Goal: Task Accomplishment & Management: Manage account settings

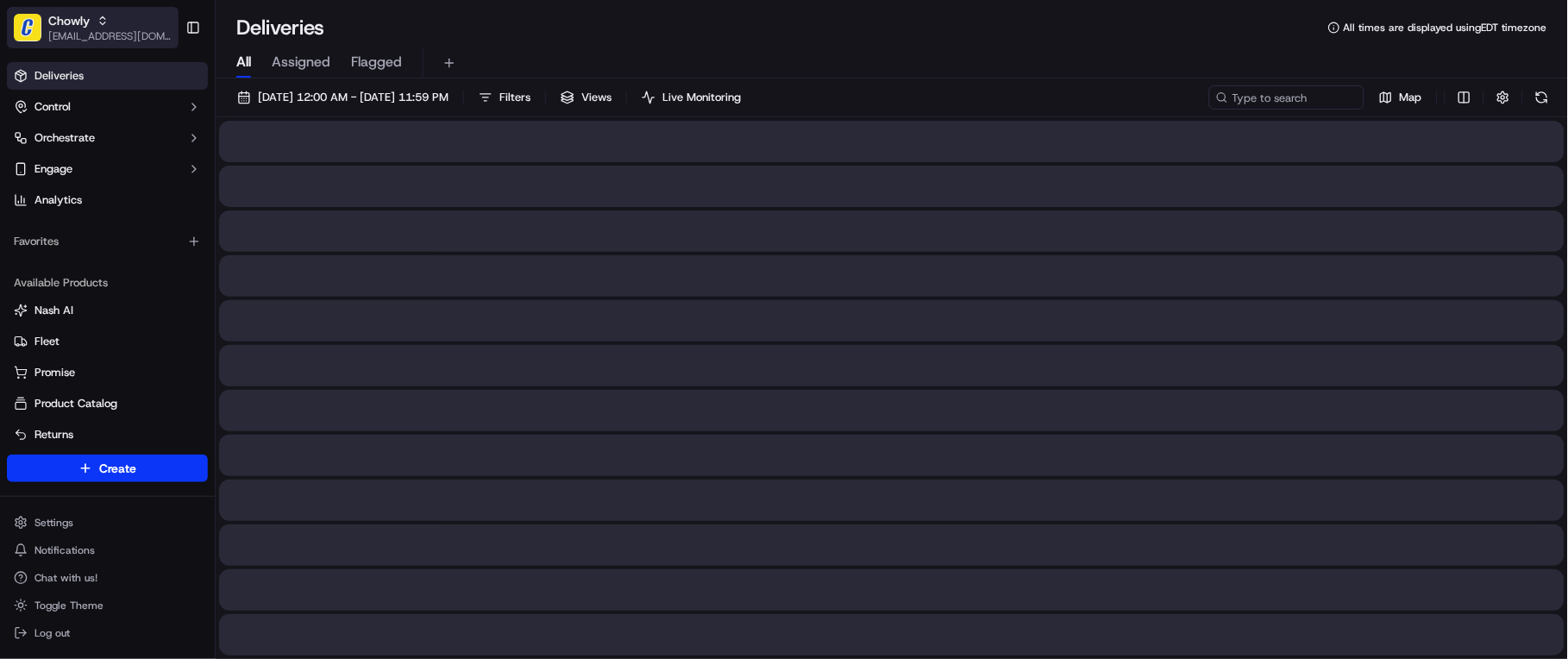
click at [100, 23] on icon "button" at bounding box center [102, 20] width 12 height 12
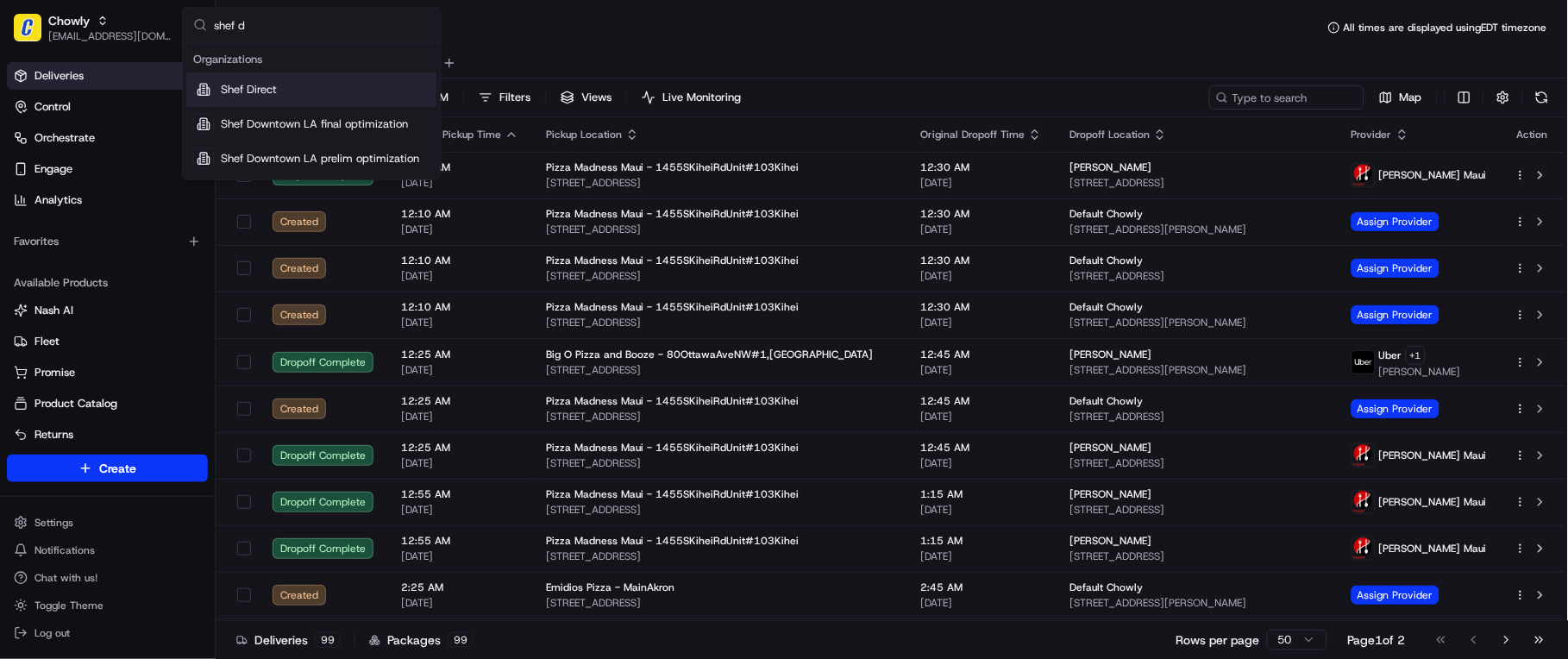
type input "shef d"
click at [340, 99] on div "Shef Direct" at bounding box center [311, 90] width 250 height 34
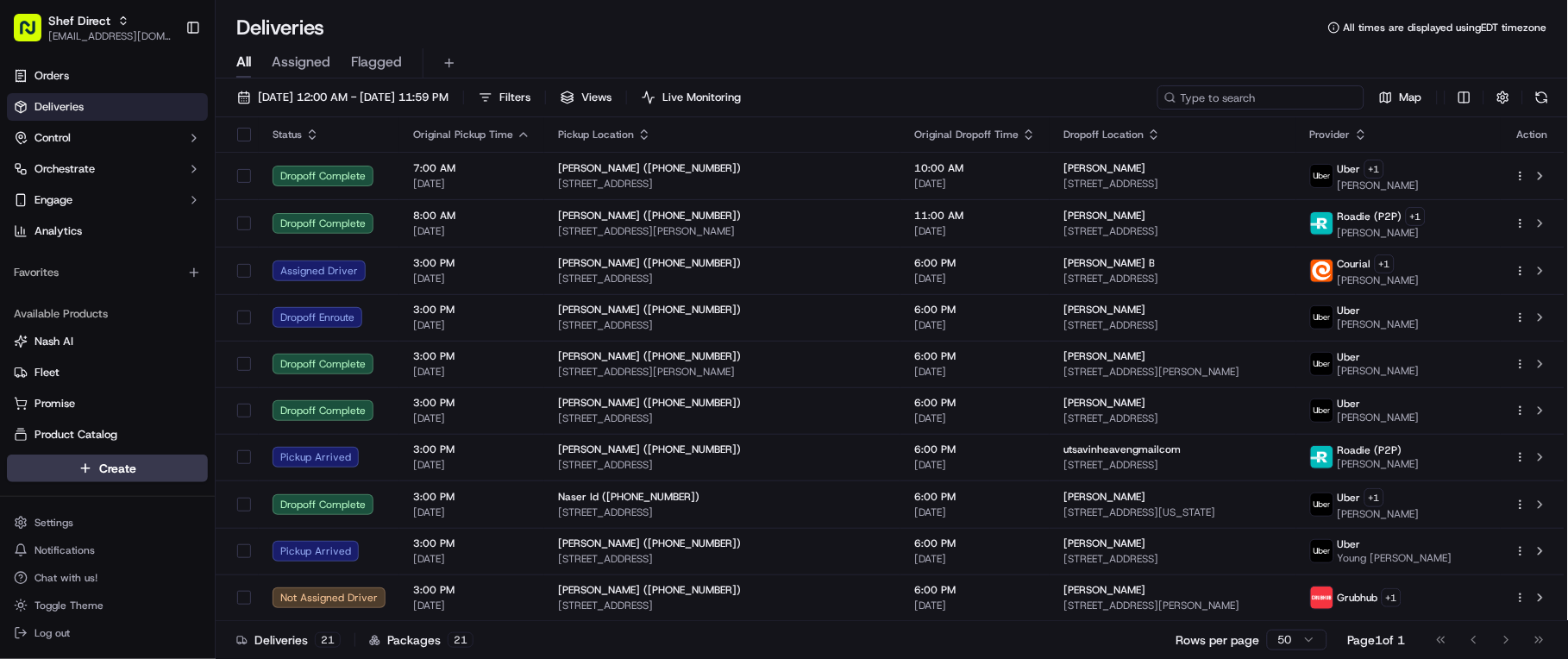
click at [1260, 96] on input at bounding box center [1261, 98] width 207 height 24
paste input "mwJnJwLUrzA"
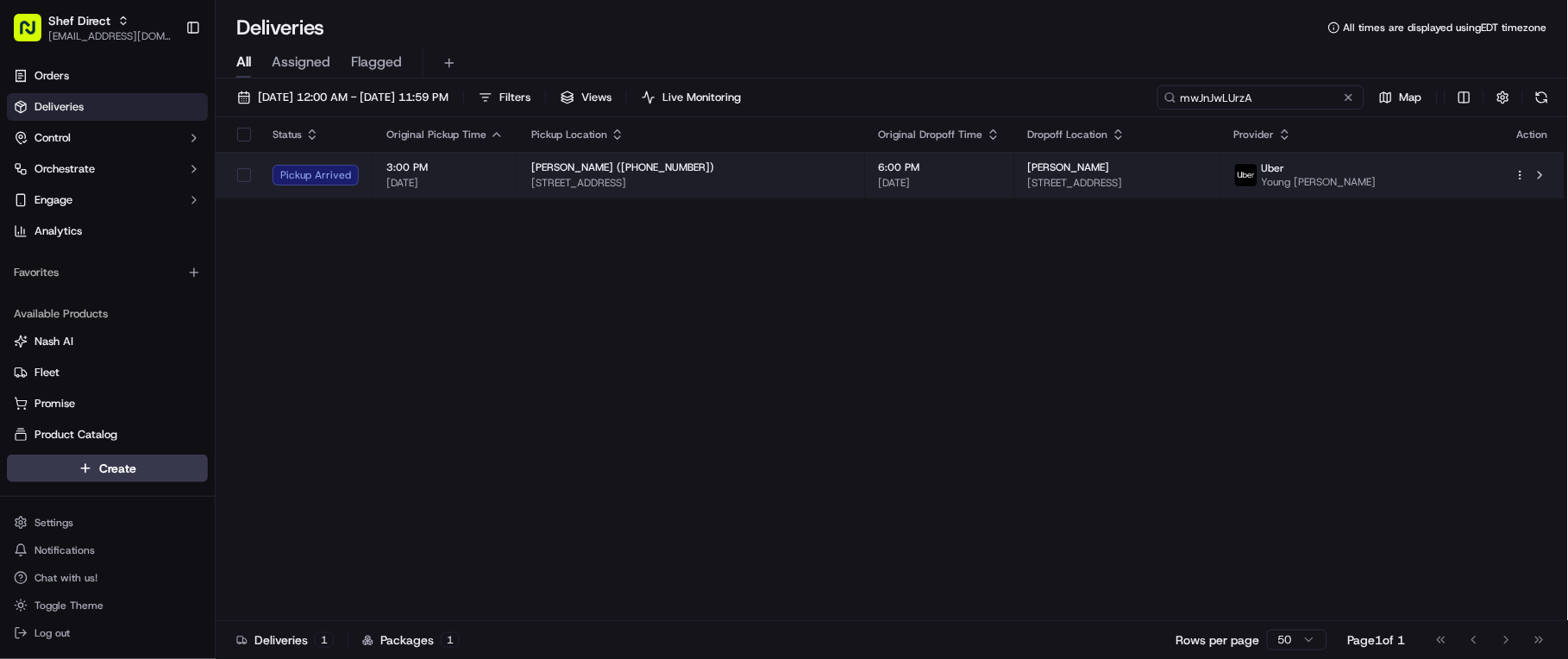
type input "mwJnJwLUrzA"
click at [1042, 182] on span "[STREET_ADDRESS]" at bounding box center [1118, 183] width 179 height 14
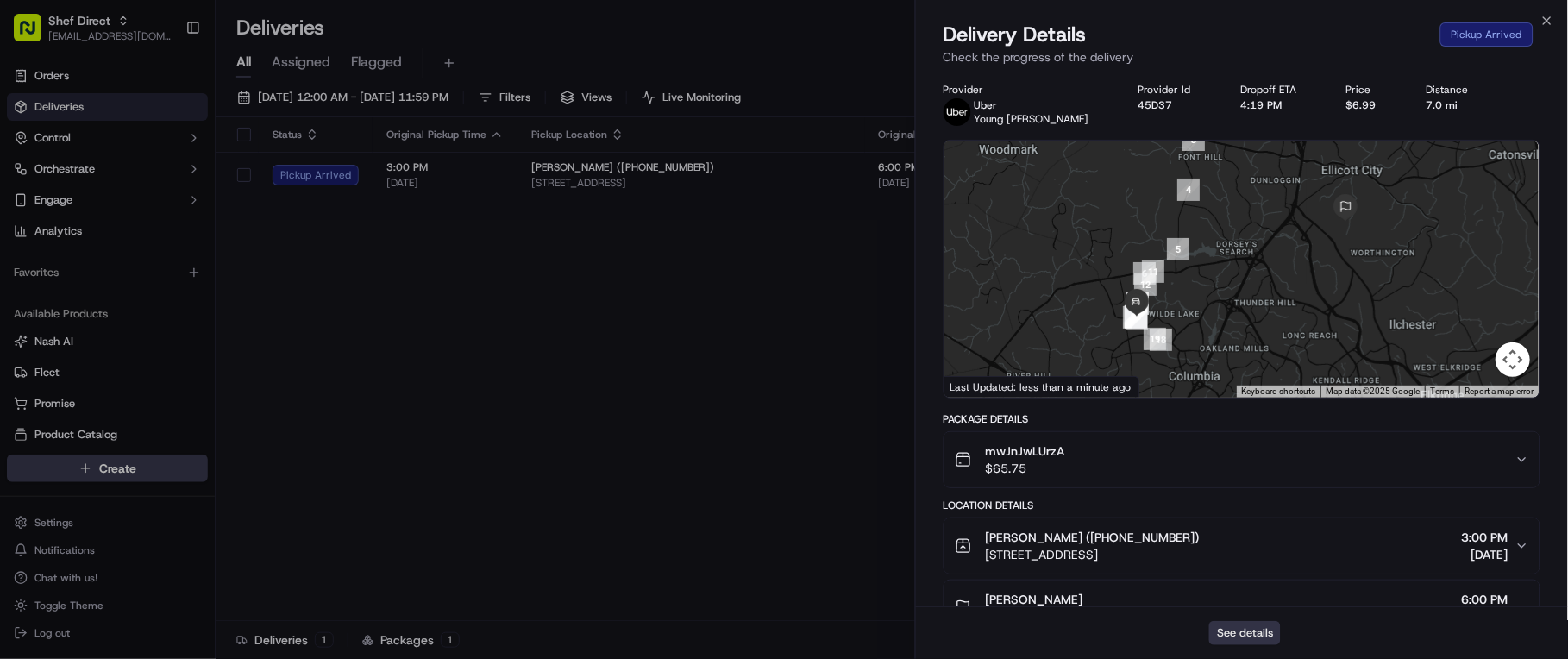
click at [1230, 631] on button "See details" at bounding box center [1245, 633] width 72 height 24
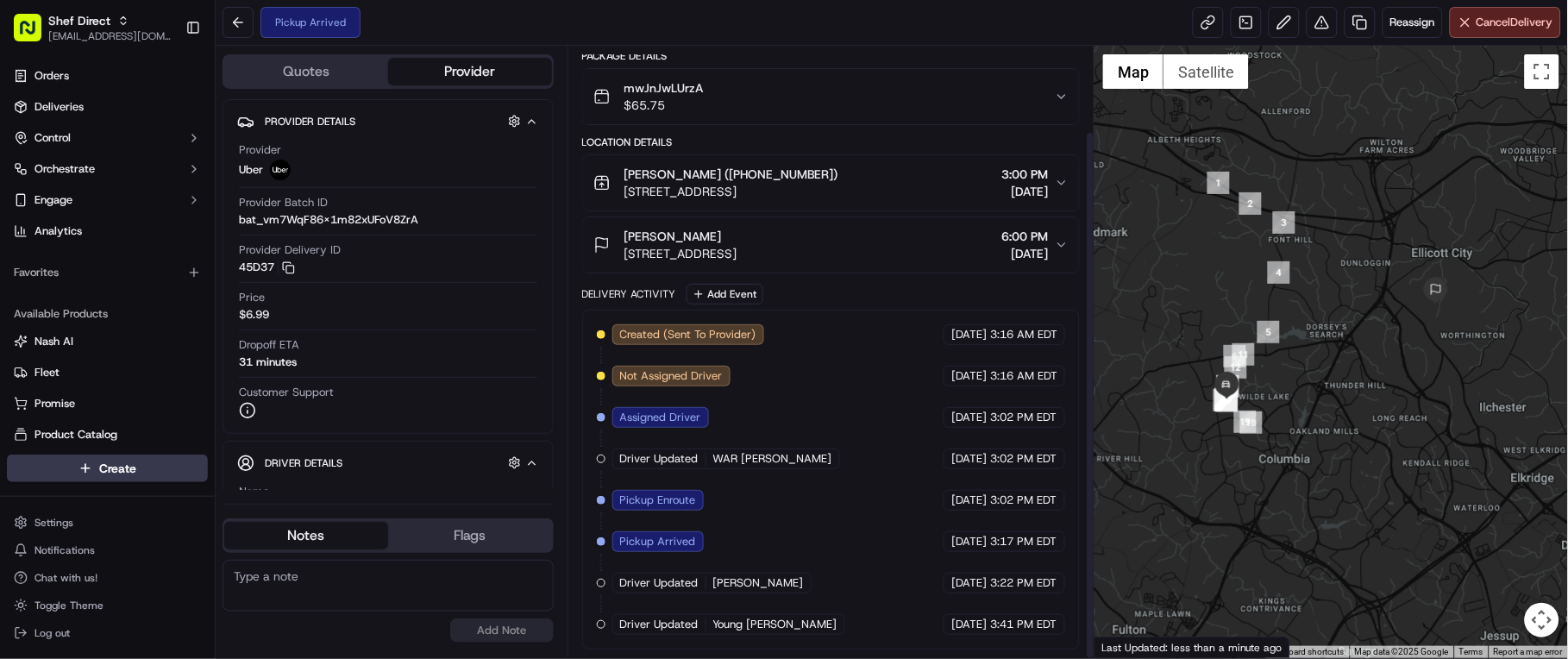
scroll to position [99, 0]
click at [1525, 382] on div at bounding box center [1331, 353] width 473 height 613
click at [1525, 18] on span "Cancel Delivery" at bounding box center [1515, 22] width 77 height 16
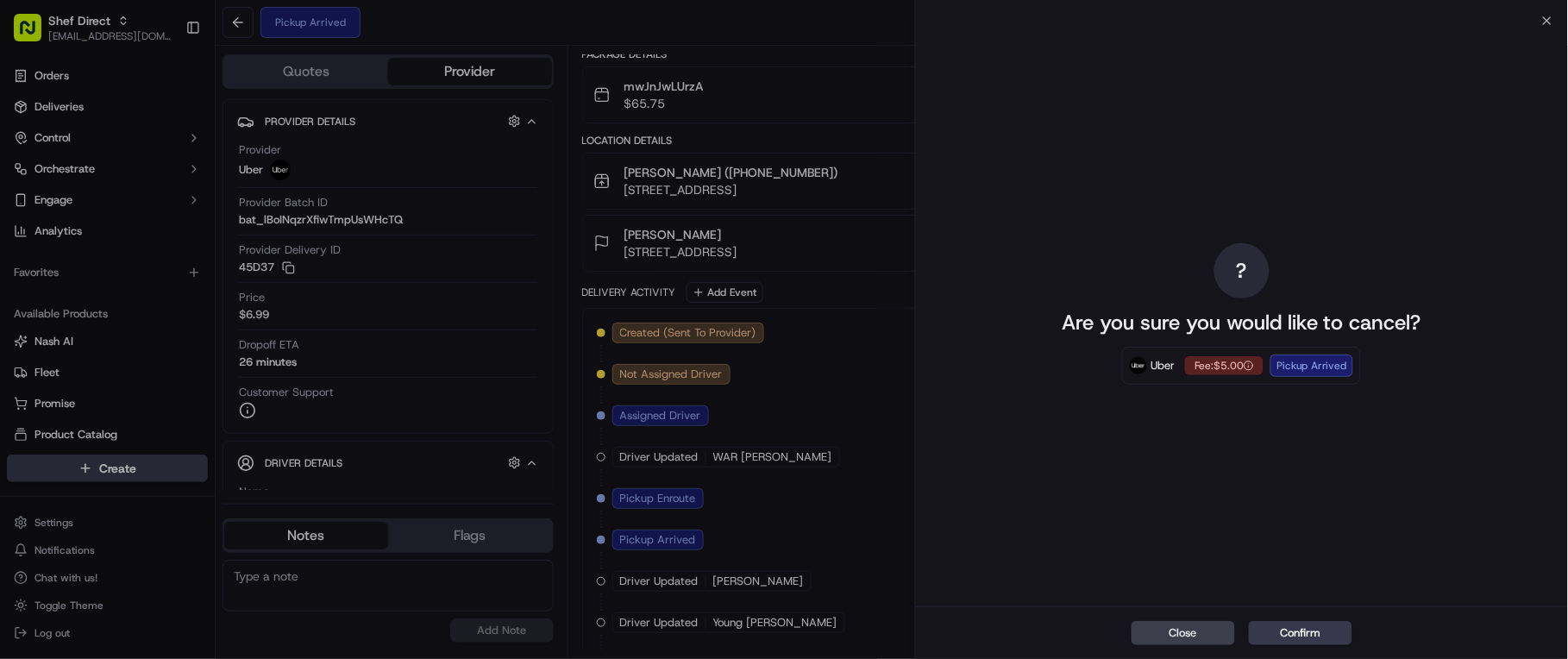
click at [1557, 650] on div "Close Confirm" at bounding box center [1242, 632] width 653 height 53
click at [1194, 628] on button "Close" at bounding box center [1183, 633] width 103 height 24
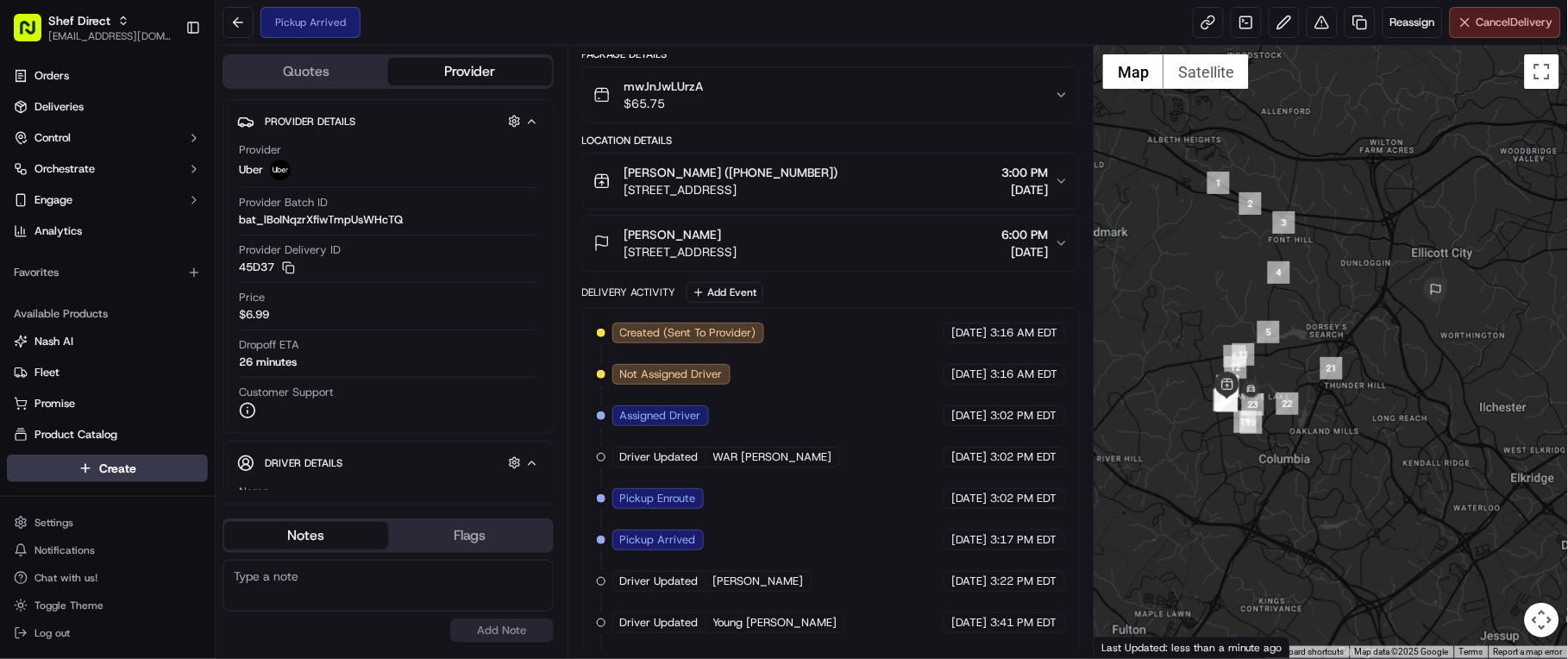
click at [1481, 23] on span "Cancel Delivery" at bounding box center [1515, 22] width 77 height 16
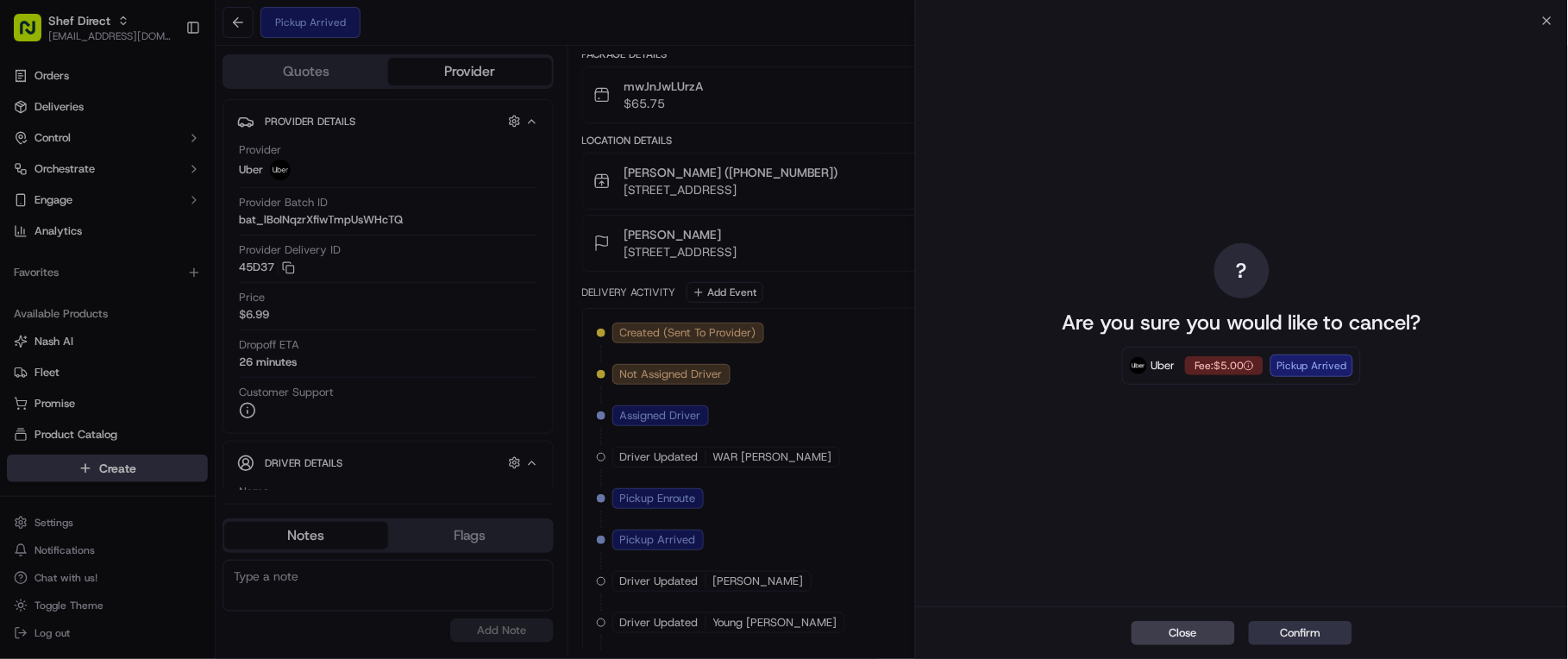
click at [1290, 631] on button "Confirm" at bounding box center [1301, 633] width 103 height 24
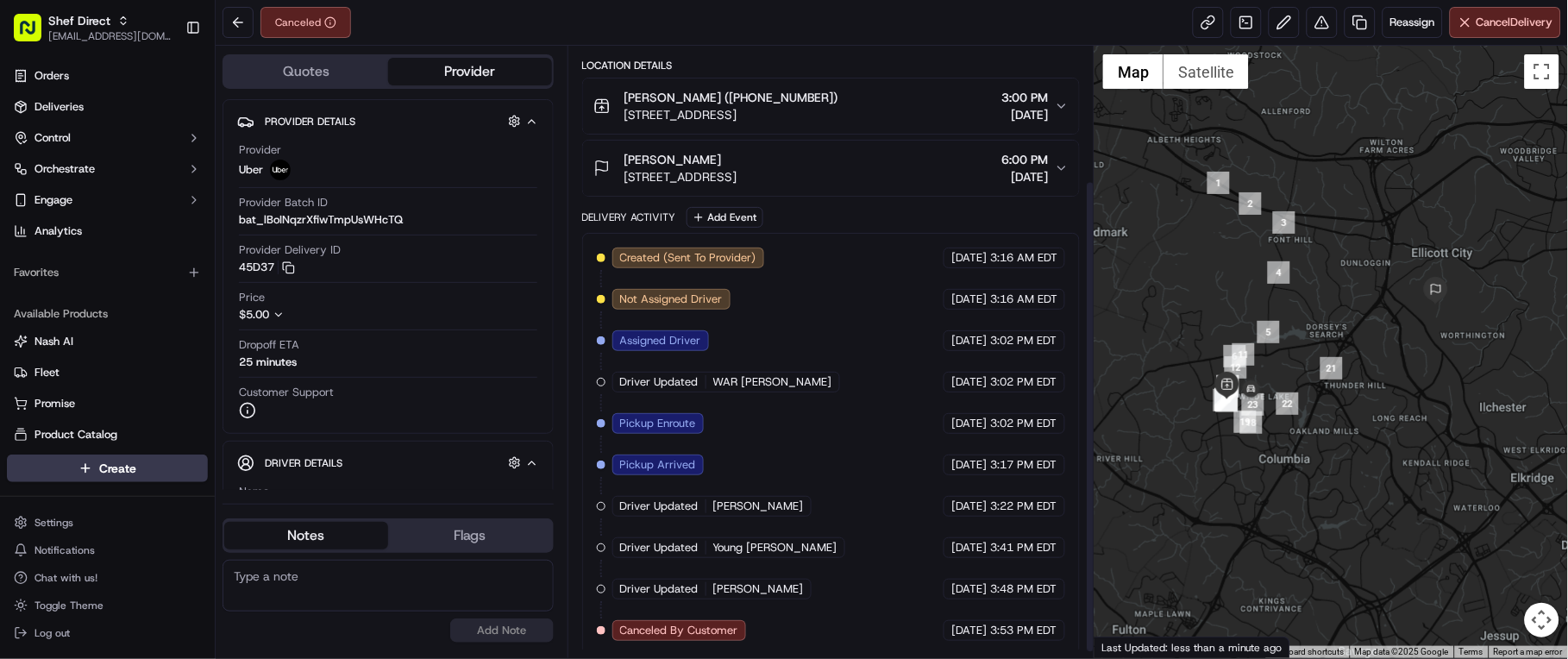
scroll to position [182, 0]
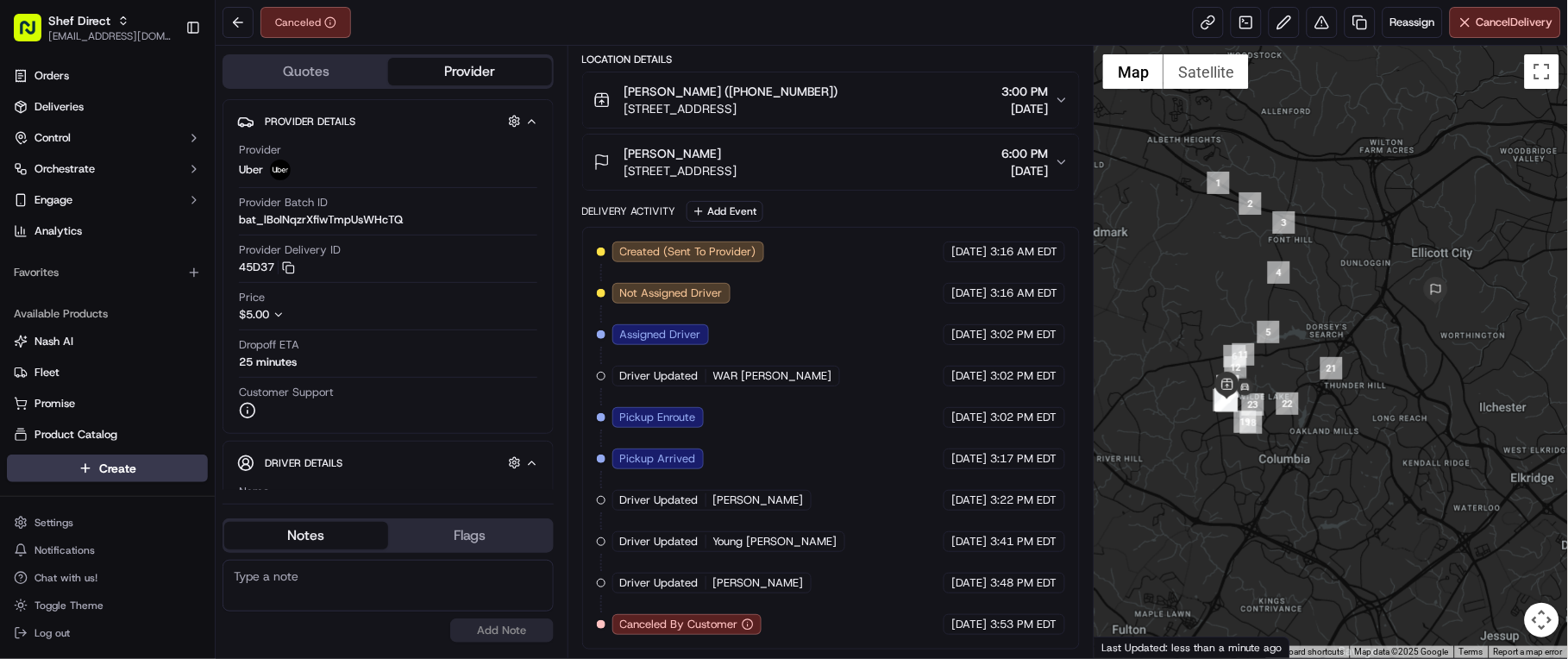
click at [1032, 656] on div "Summary Created: [DATE] 3:16 AM Strategy: Job Settings (opn_6PpzDq) 1 Pickup 1 …" at bounding box center [831, 353] width 528 height 613
click at [1360, 623] on div at bounding box center [1331, 353] width 473 height 613
click at [1364, 630] on div at bounding box center [1331, 353] width 473 height 613
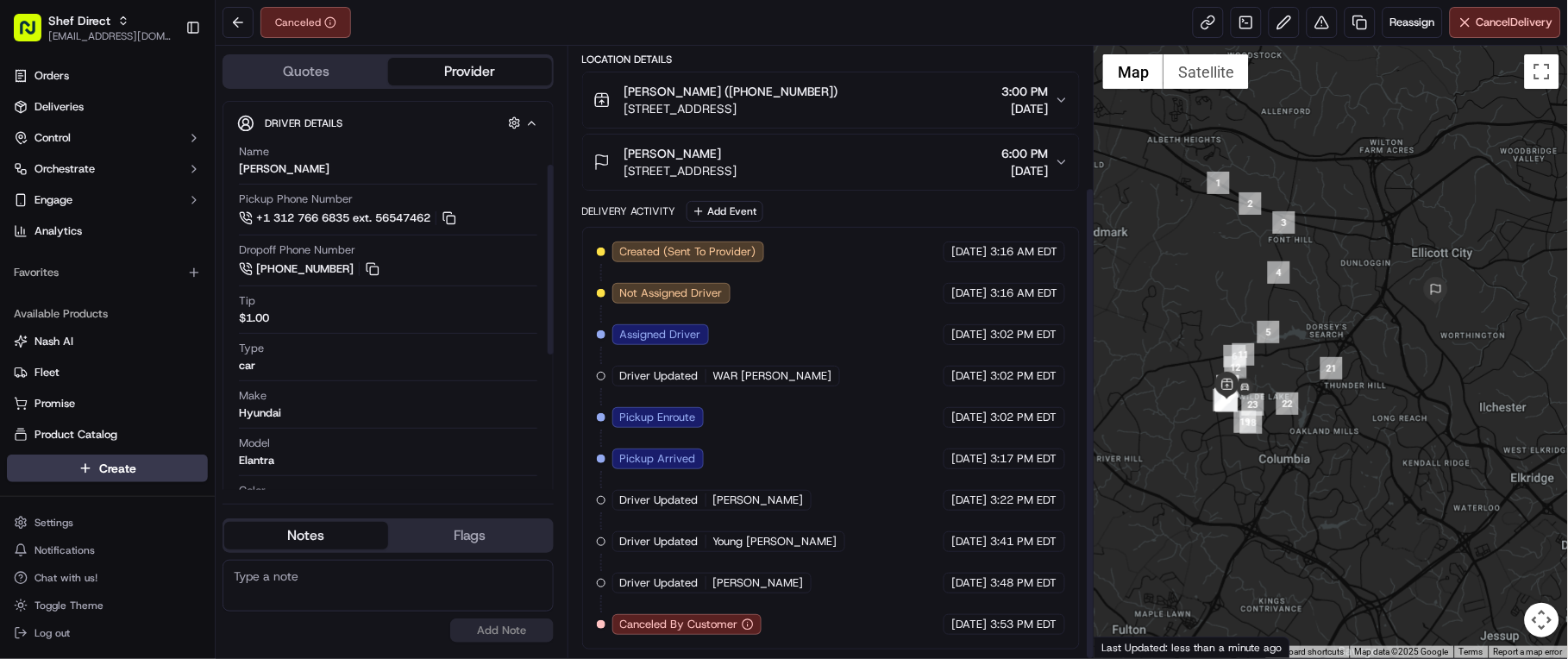
scroll to position [383, 0]
click at [444, 593] on textarea at bounding box center [387, 586] width 331 height 52
paste textarea "Caller Details: Shef Chat ISSUE 95598 Reason for call: Cancellation request. Ca…"
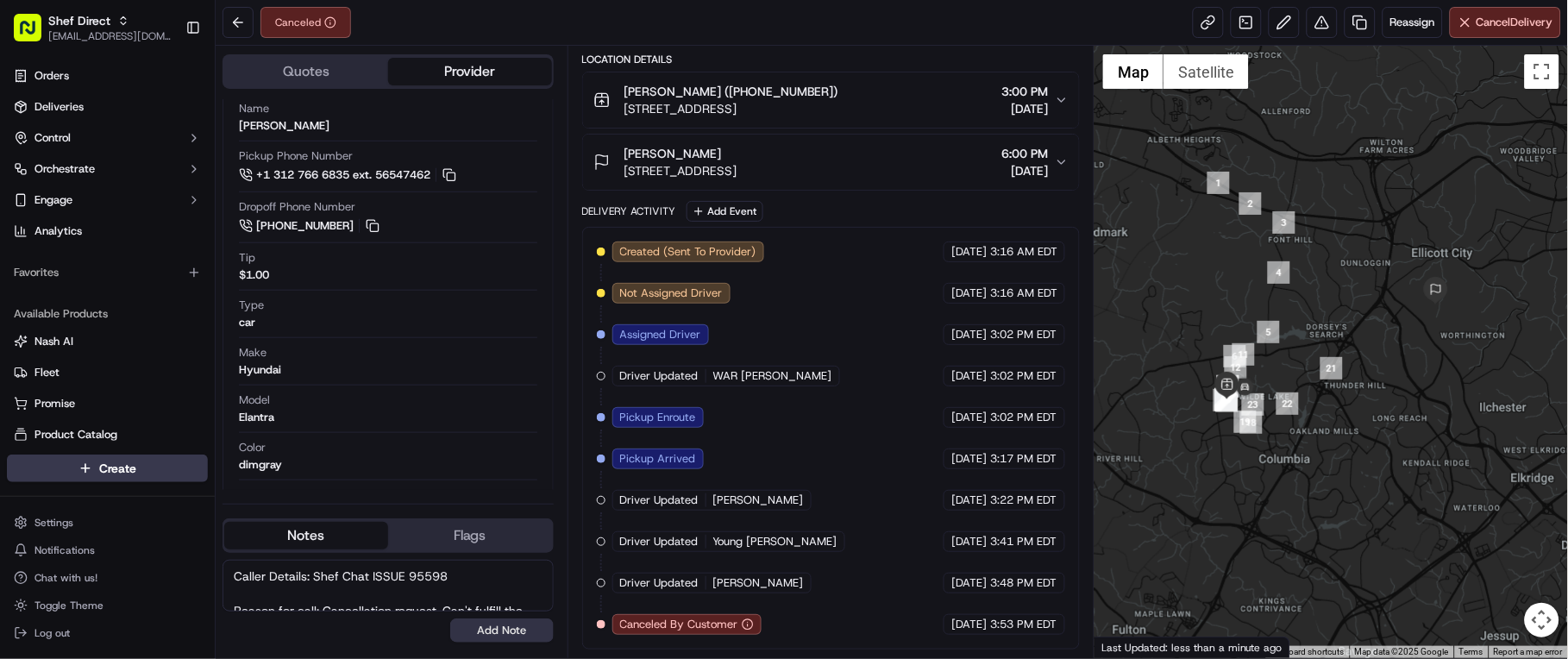
scroll to position [93, 0]
type textarea "Caller Details: Shef Chat ISSUE 95598 Reason for call: Cancellation request. Ca…"
click at [493, 635] on button "Add Note" at bounding box center [502, 631] width 103 height 24
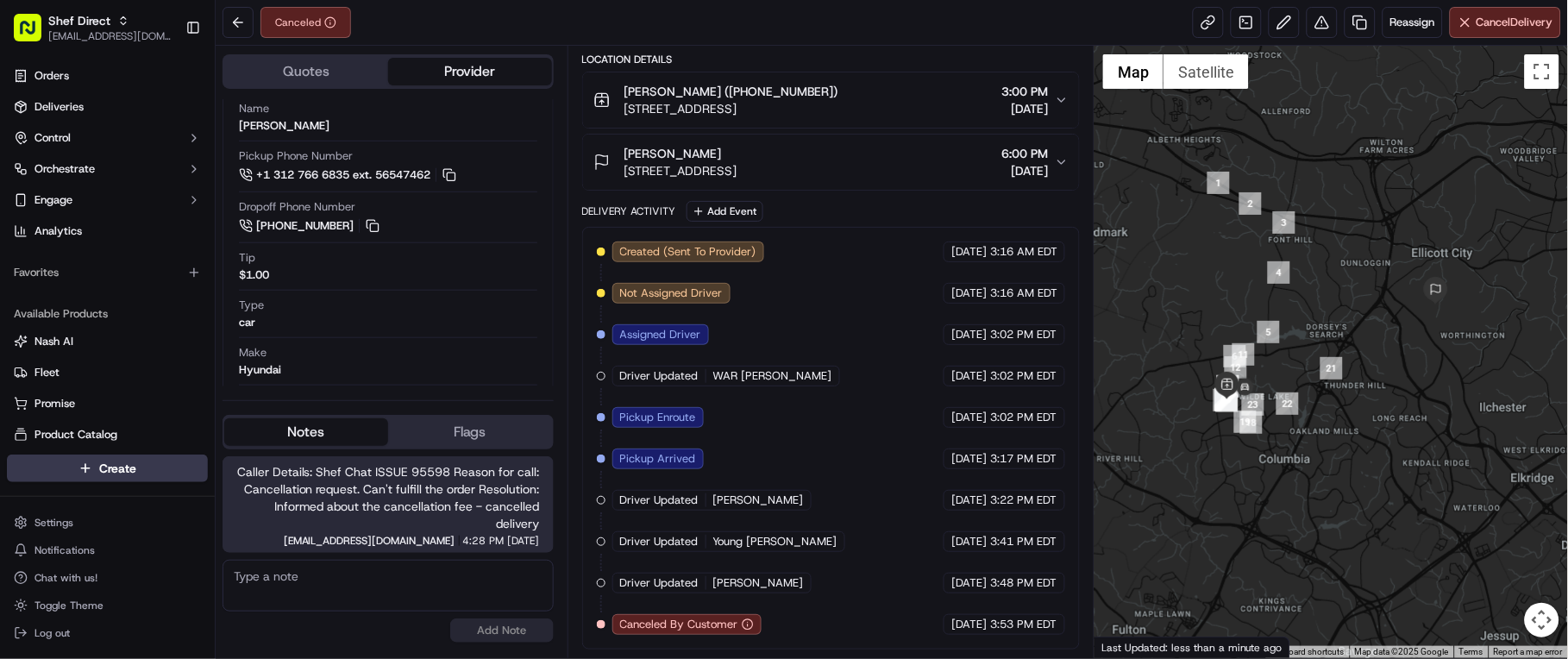
click at [579, 647] on div "Summary Created: [DATE] 3:16 AM Strategy: Job Settings (opn_6PpzDq) 1 Pickup 1 …" at bounding box center [831, 353] width 528 height 613
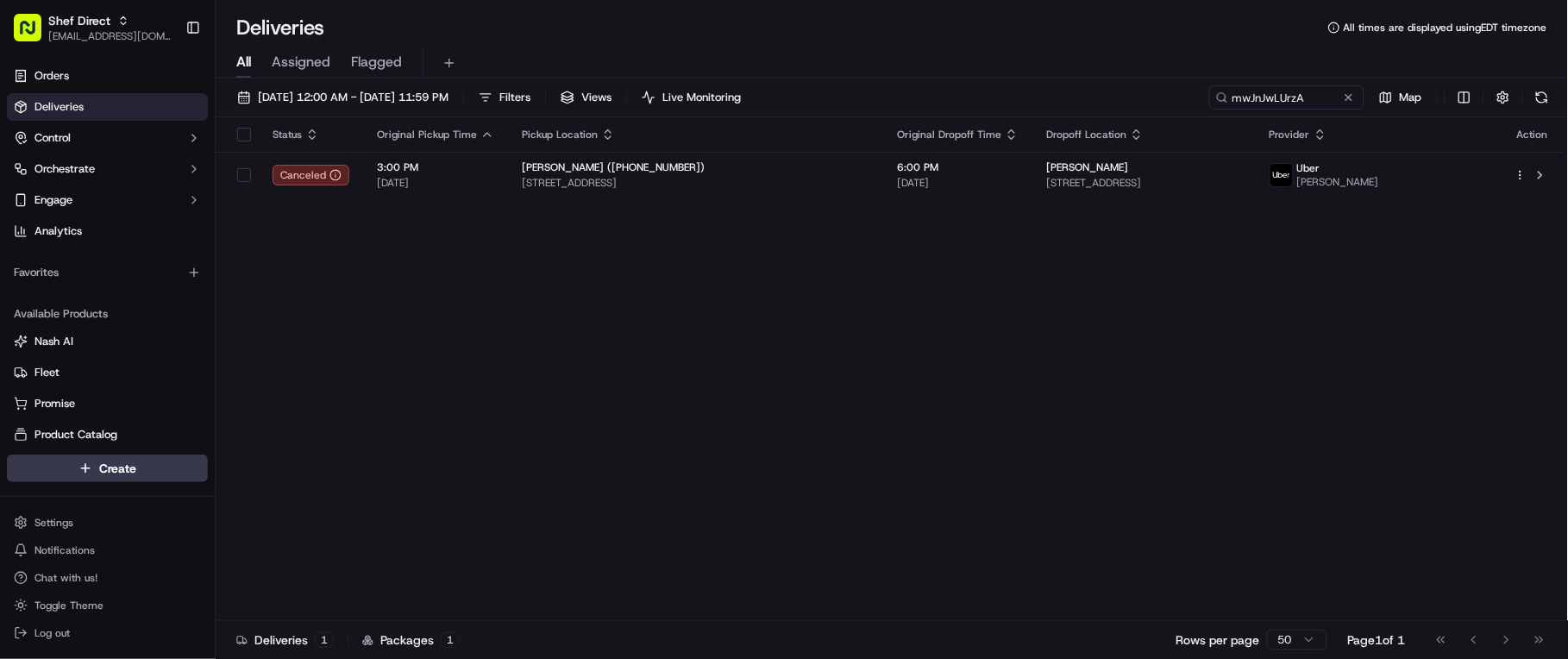
click at [1124, 646] on div "Deliveries 1 Packages 1 Rows per page 50 Page 1 of 1 Go to first page Go to pre…" at bounding box center [892, 640] width 1352 height 39
click at [564, 641] on div "Deliveries 1 Packages 1 Rows per page 50 Page 1 of 1 Go to first page Go to pre…" at bounding box center [892, 640] width 1352 height 39
